Goal: Complete application form

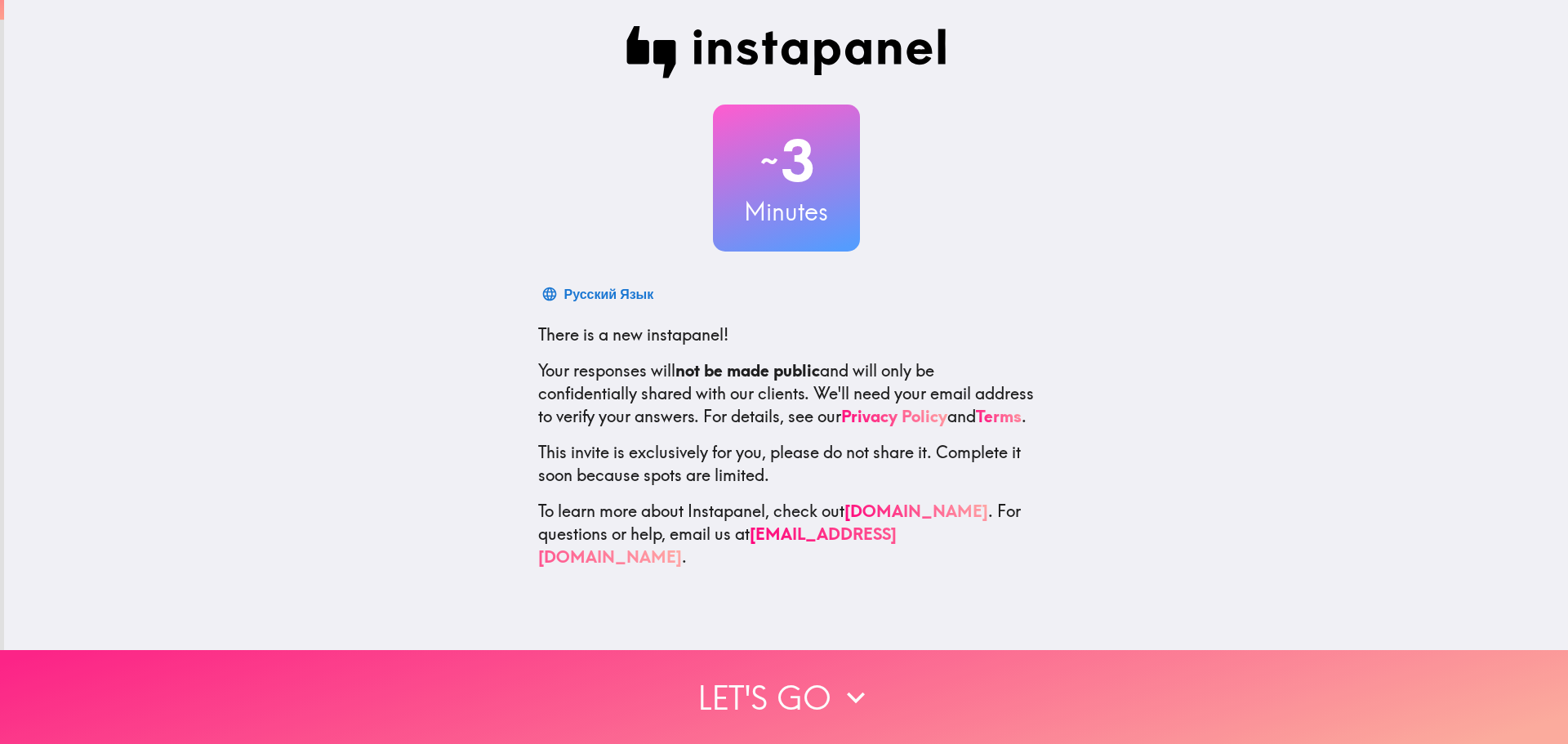
click at [784, 695] on button "Let's go" at bounding box center [784, 697] width 1568 height 94
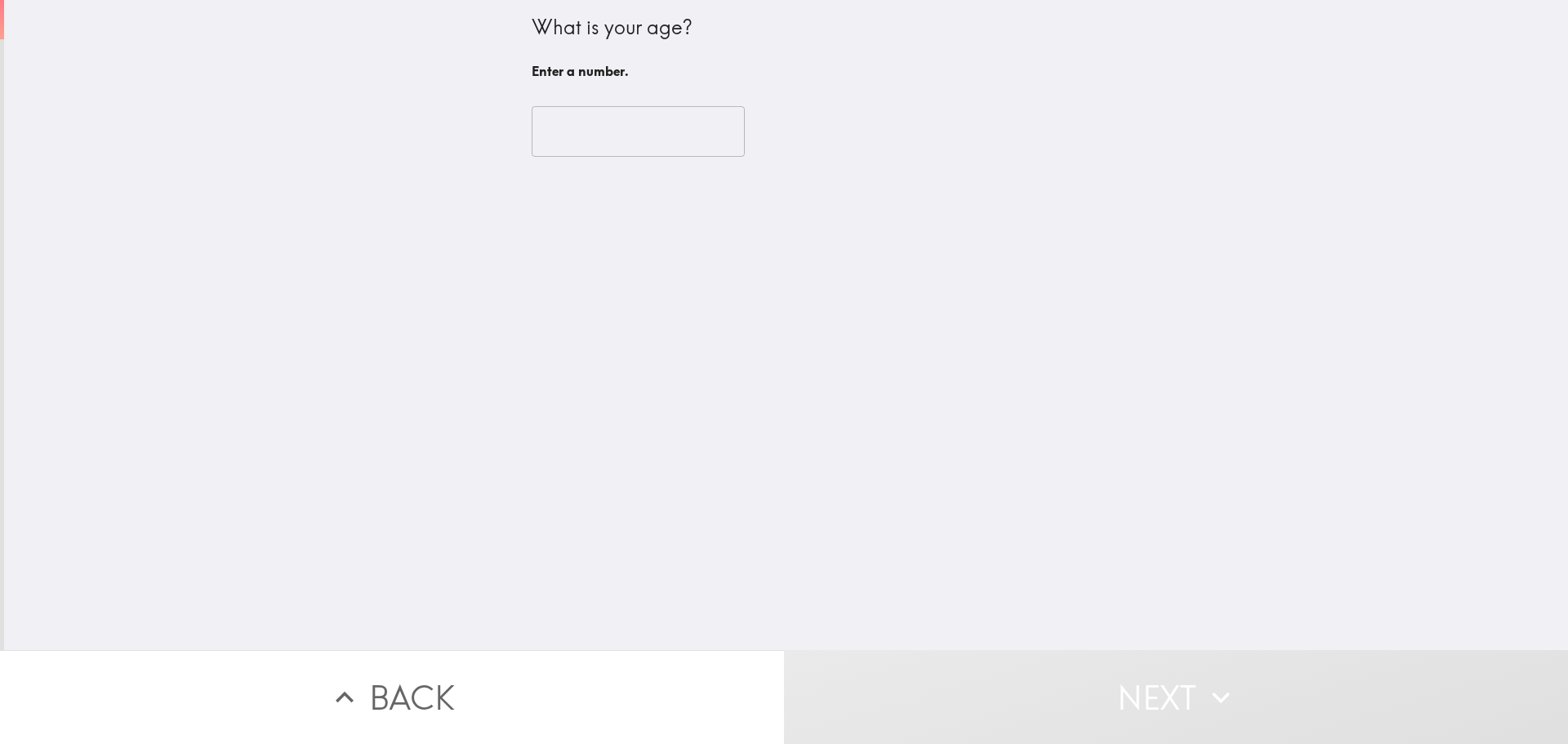
click at [644, 140] on input "number" at bounding box center [638, 131] width 214 height 51
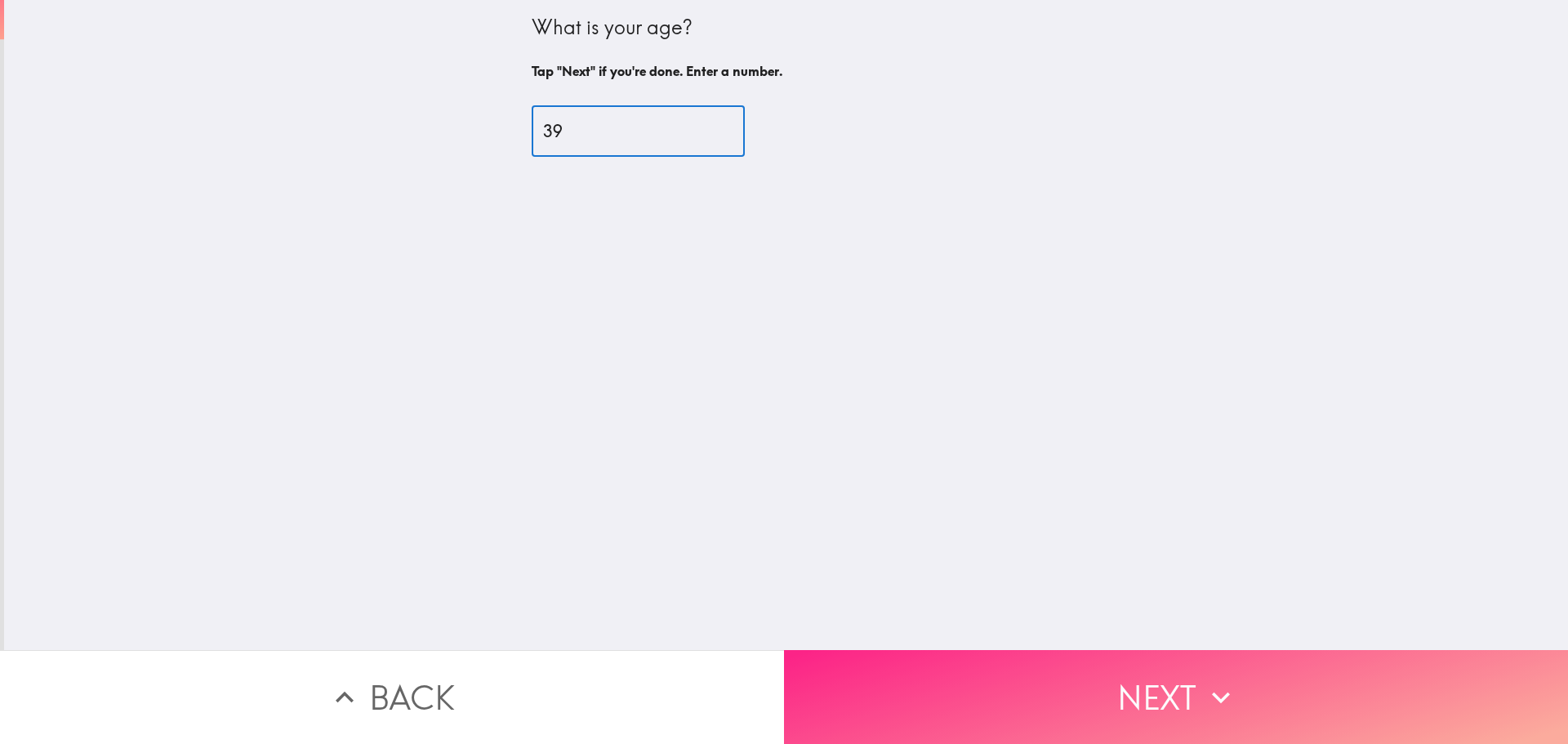
type input "39"
click at [1117, 670] on button "Next" at bounding box center [1175, 697] width 784 height 94
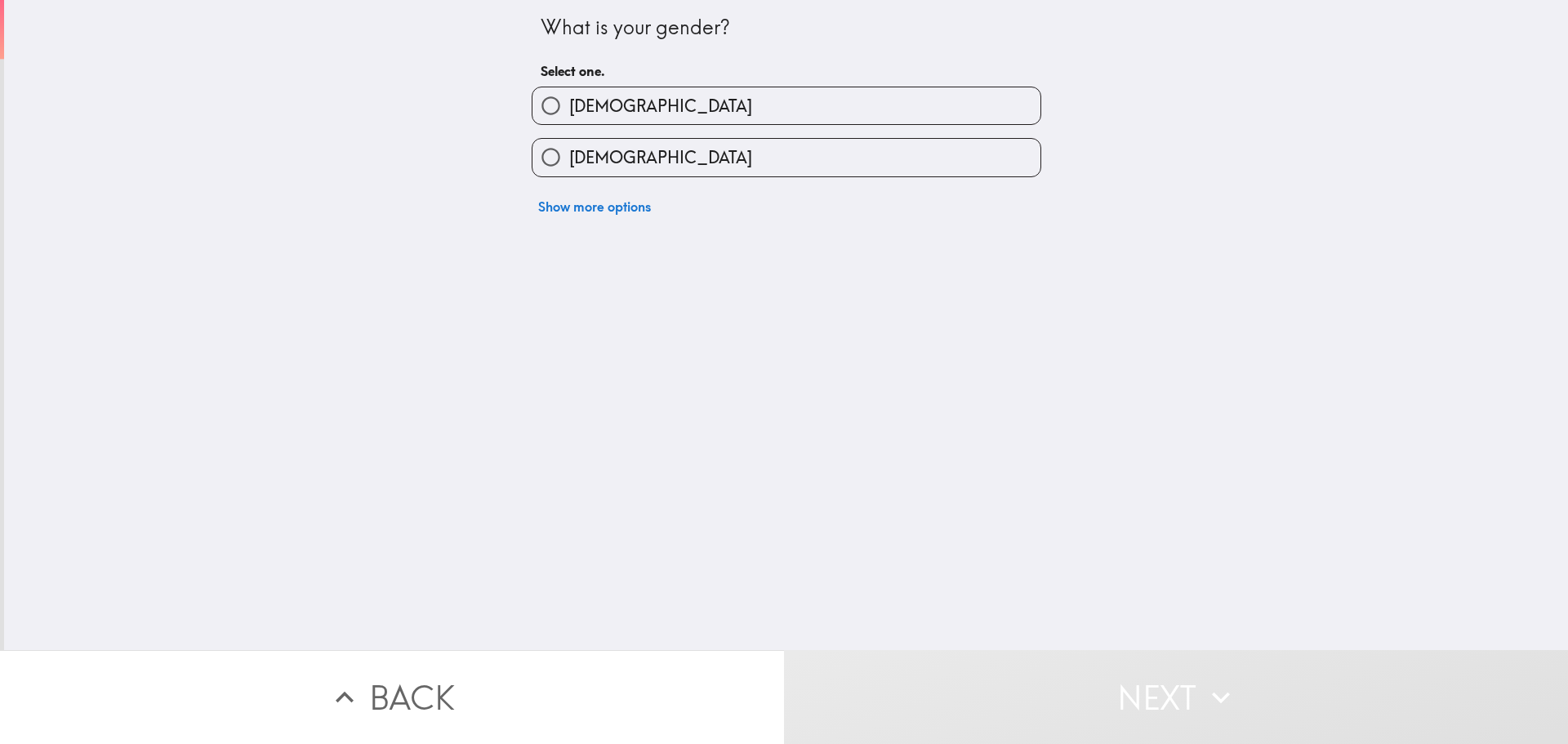
click at [549, 163] on input "[DEMOGRAPHIC_DATA]" at bounding box center [550, 157] width 37 height 37
radio input "true"
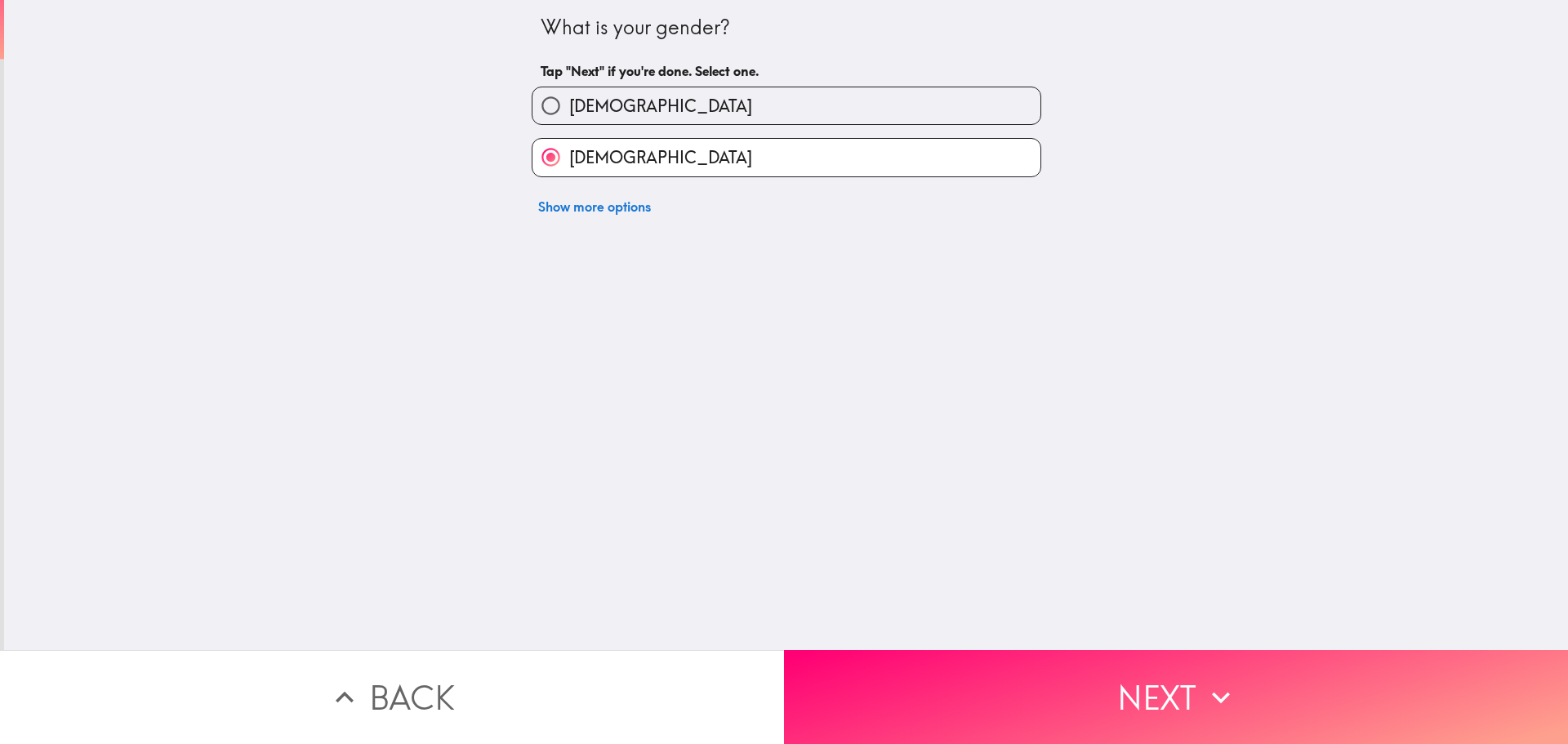
click at [1050, 694] on button "Next" at bounding box center [1175, 697] width 784 height 94
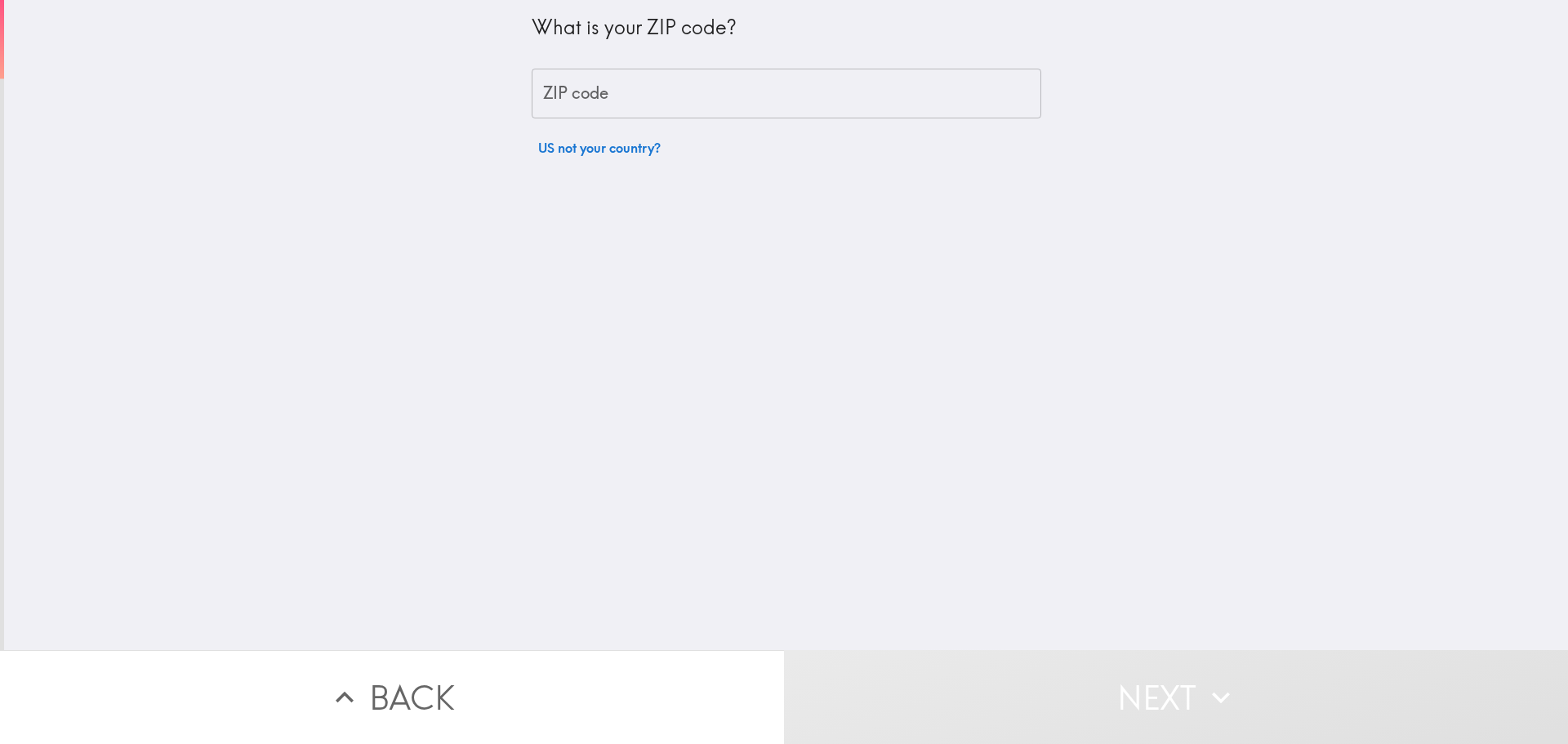
click at [586, 79] on input "ZIP code" at bounding box center [785, 93] width 509 height 51
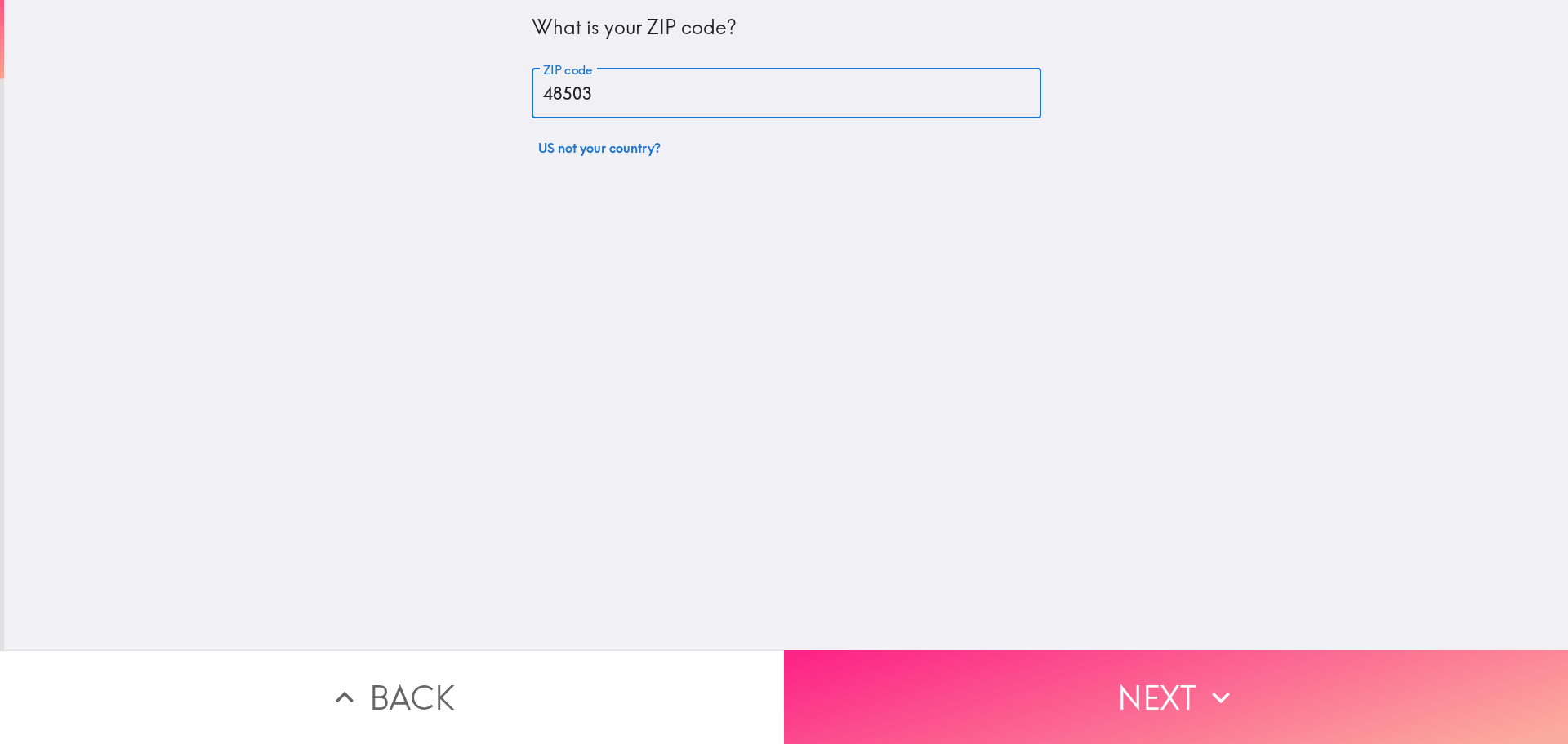
type input "48503"
click at [1014, 719] on button "Next" at bounding box center [1175, 697] width 784 height 94
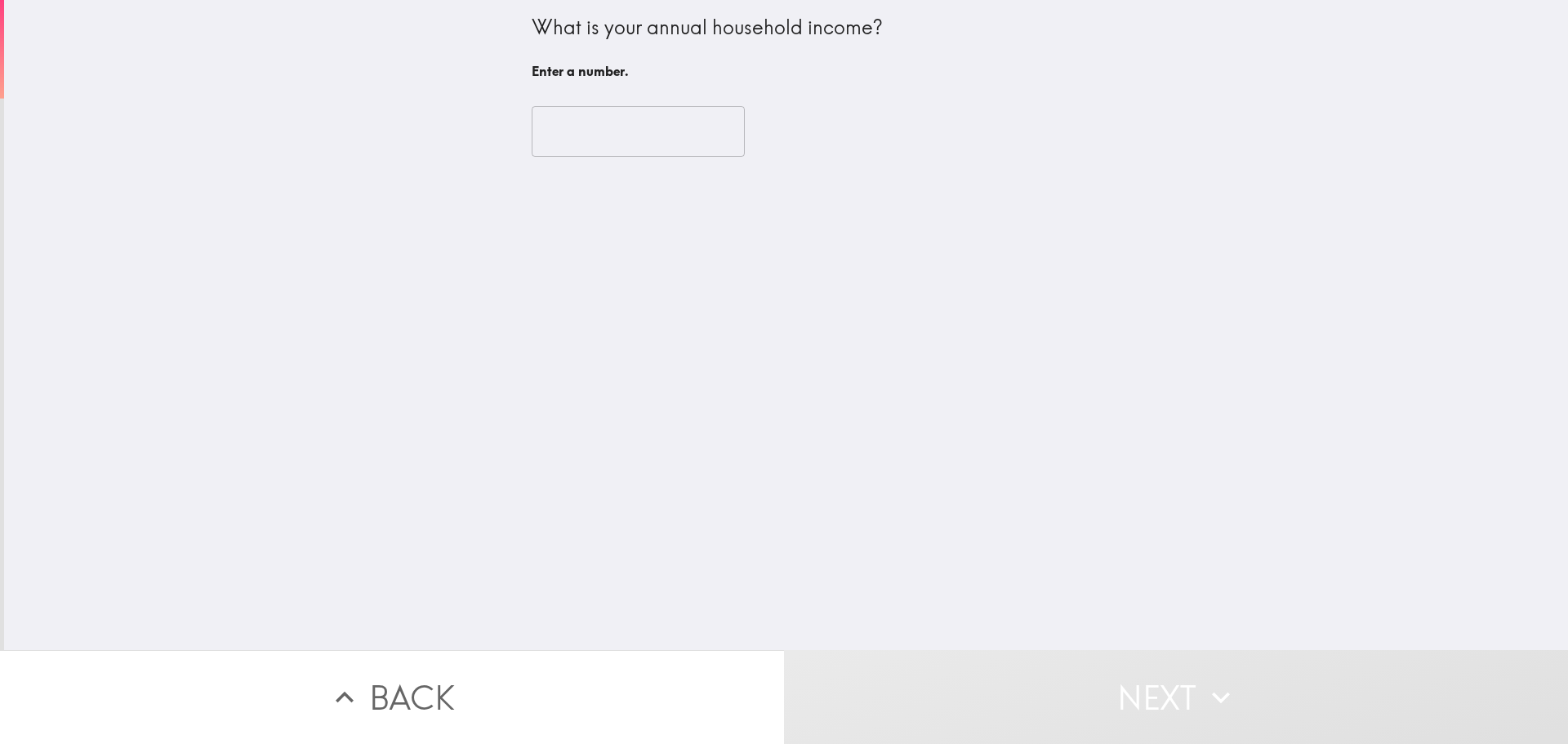
click at [569, 138] on input "number" at bounding box center [638, 131] width 214 height 51
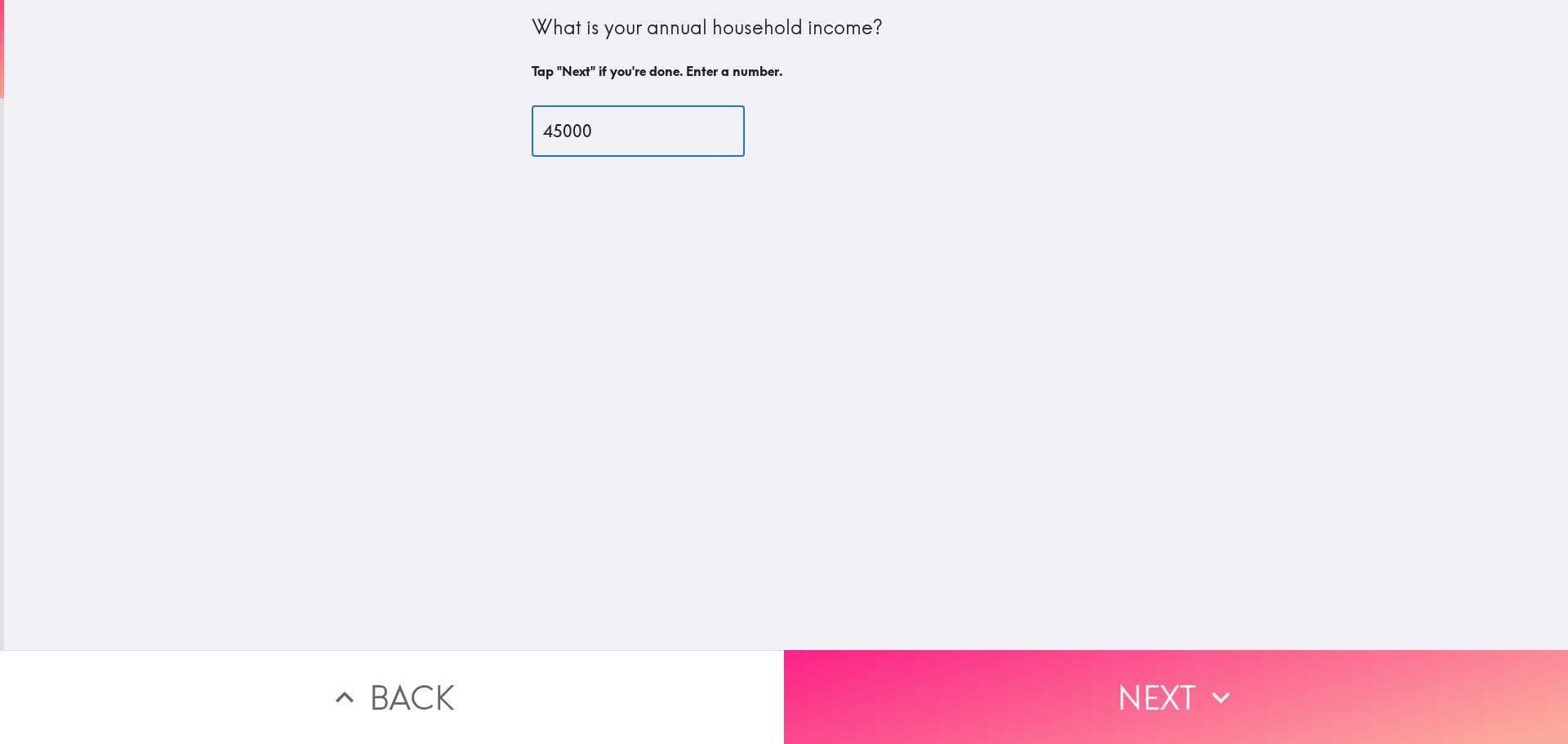
type input "45000"
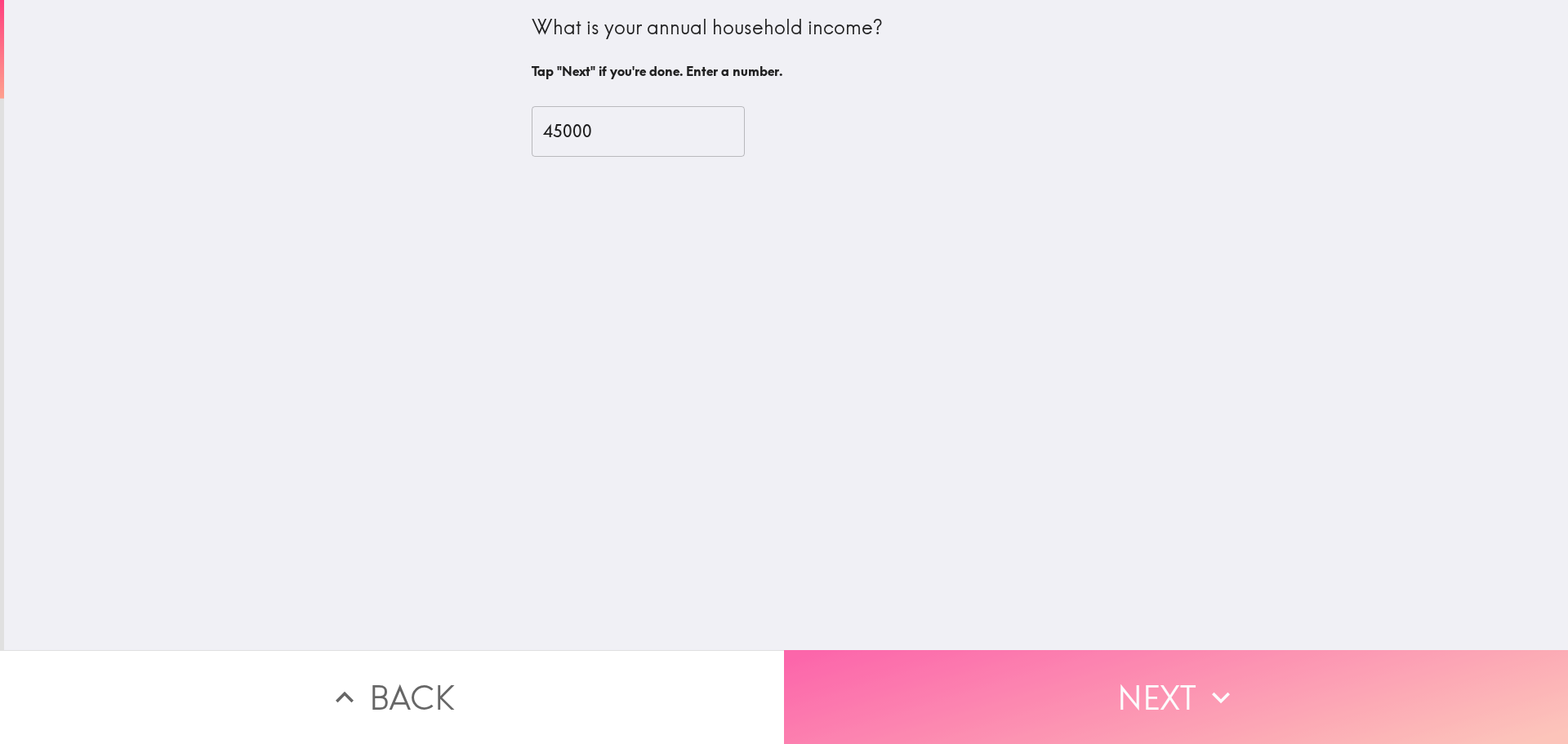
click at [930, 651] on button "Next" at bounding box center [1175, 697] width 784 height 94
